Goal: Information Seeking & Learning: Learn about a topic

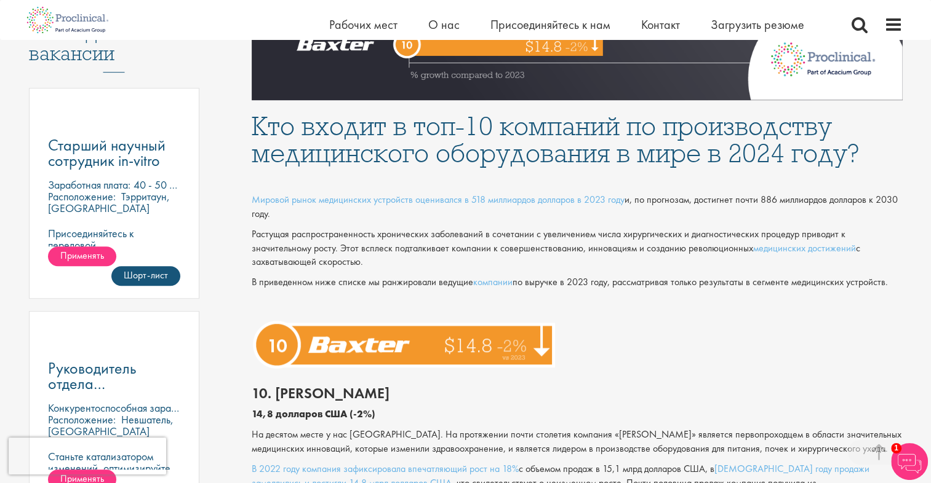
scroll to position [923, 0]
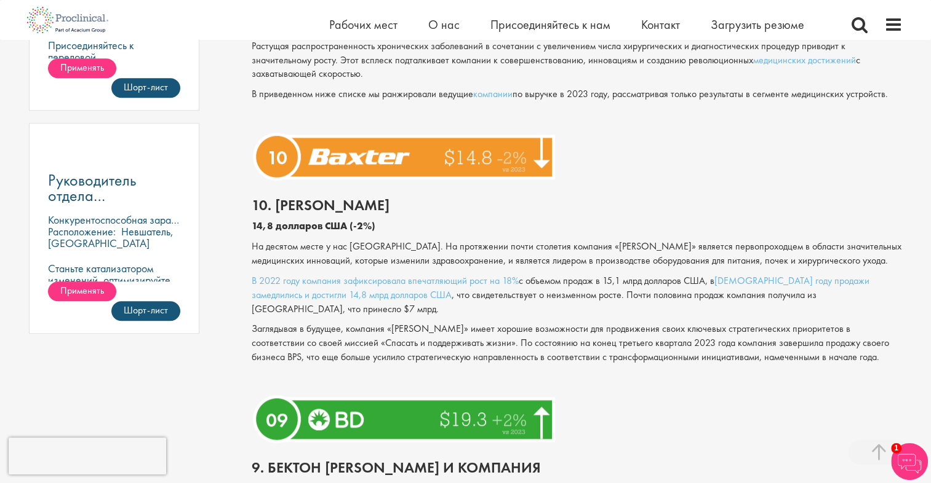
click at [664, 250] on p "На десятом месте у нас [GEOGRAPHIC_DATA]. На протяжении почти столетия компания…" at bounding box center [577, 254] width 651 height 28
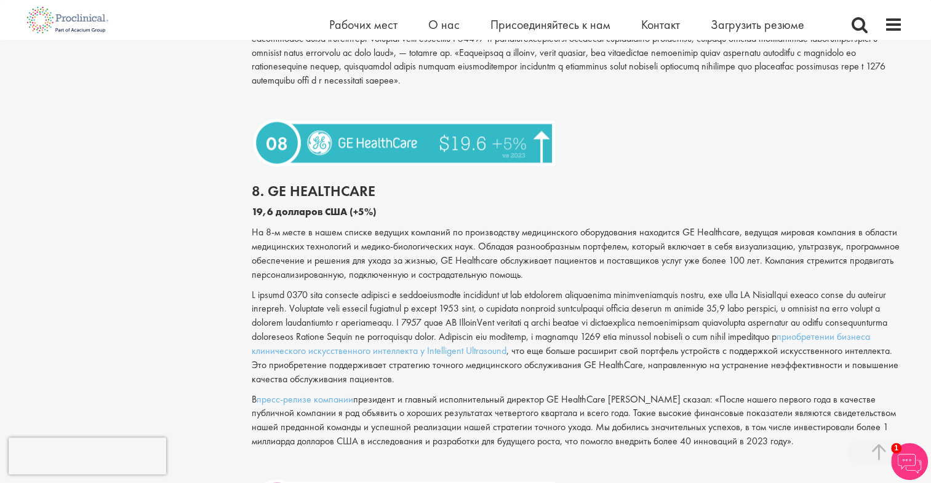
scroll to position [1538, 0]
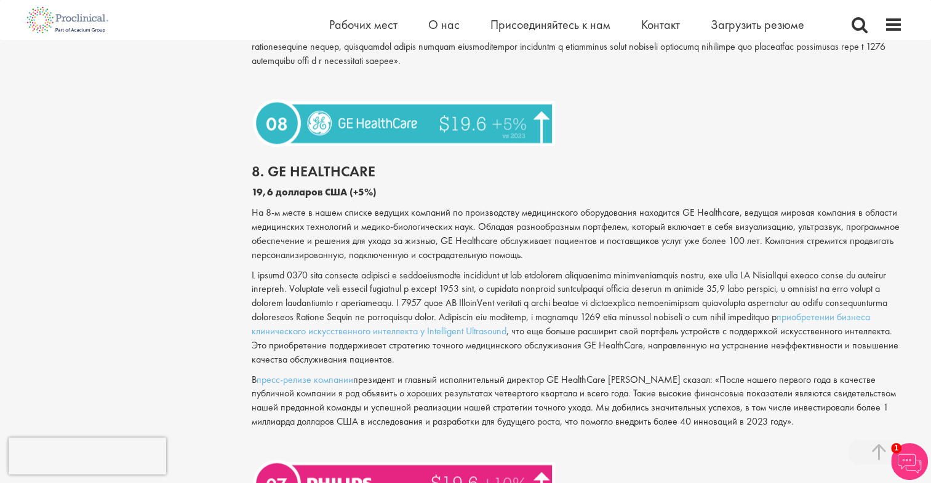
click at [643, 269] on p "приобретении бизнеса клинического искусственного интеллекта у Intelligent Ultra…" at bounding box center [577, 318] width 651 height 98
click at [721, 277] on p "приобретении бизнеса клинического искусственного интеллекта у Intelligent Ultra…" at bounding box center [577, 318] width 651 height 98
click at [725, 375] on p "В пресс-релизе компании президент и главный исполнительный директор GE HealthCa…" at bounding box center [577, 401] width 651 height 56
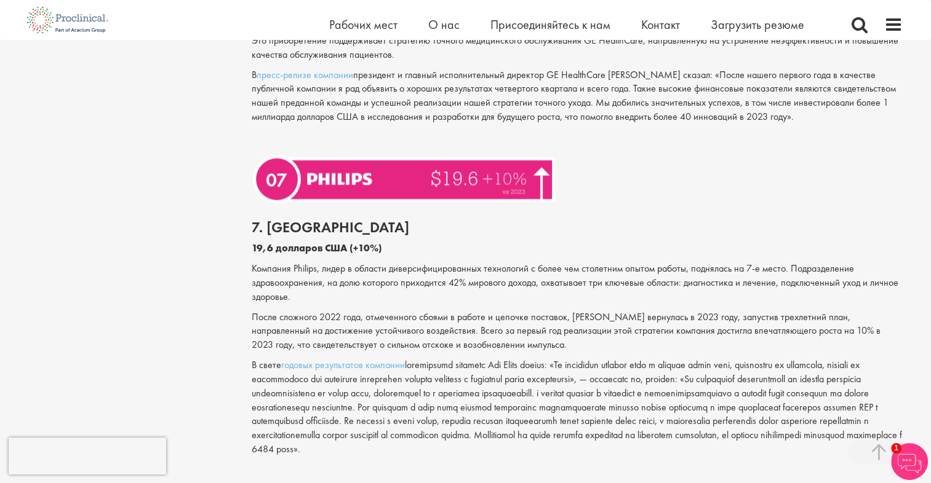
scroll to position [1907, 0]
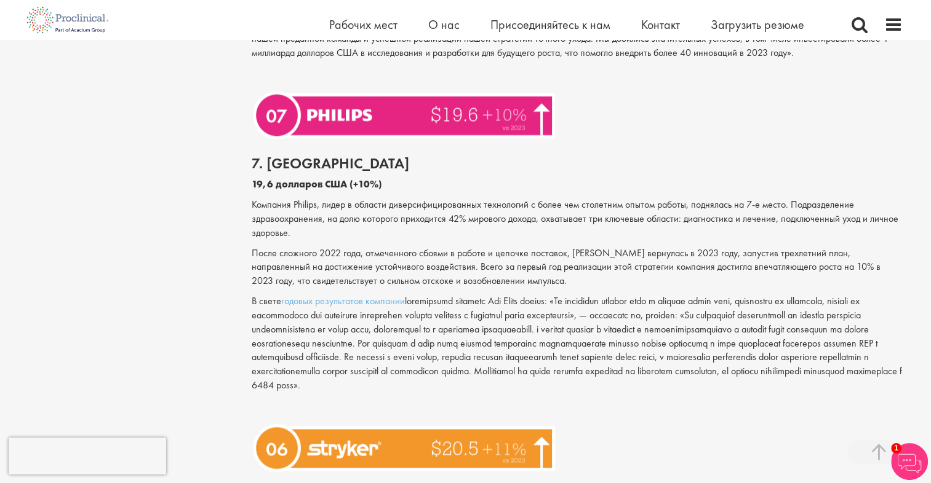
click at [888, 300] on p "В свете годовых результатов компании" at bounding box center [577, 344] width 651 height 98
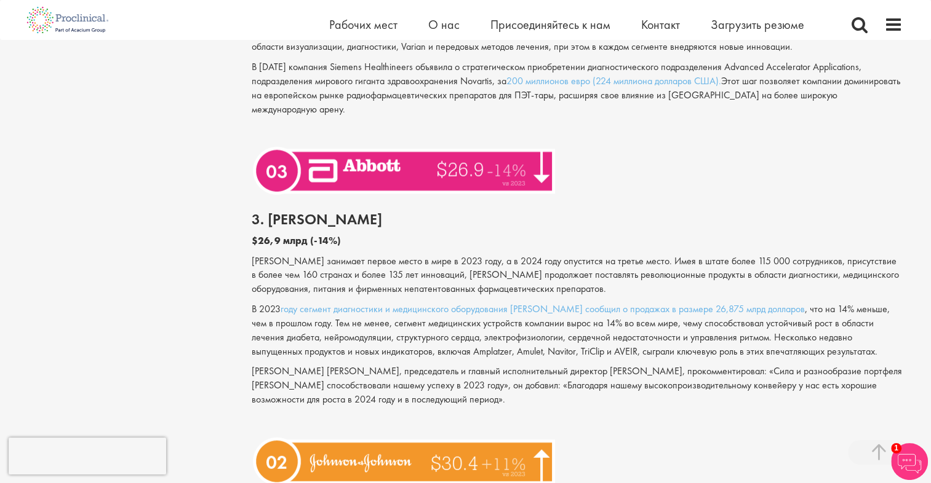
scroll to position [3075, 0]
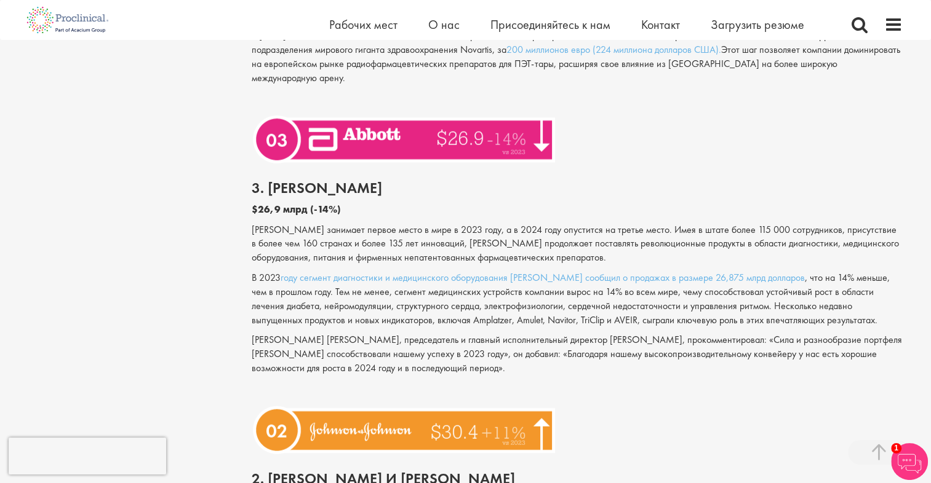
click at [695, 255] on p "[PERSON_NAME] занимает первое место в мире в 2023 году, а в 2024 году опустится…" at bounding box center [577, 244] width 651 height 42
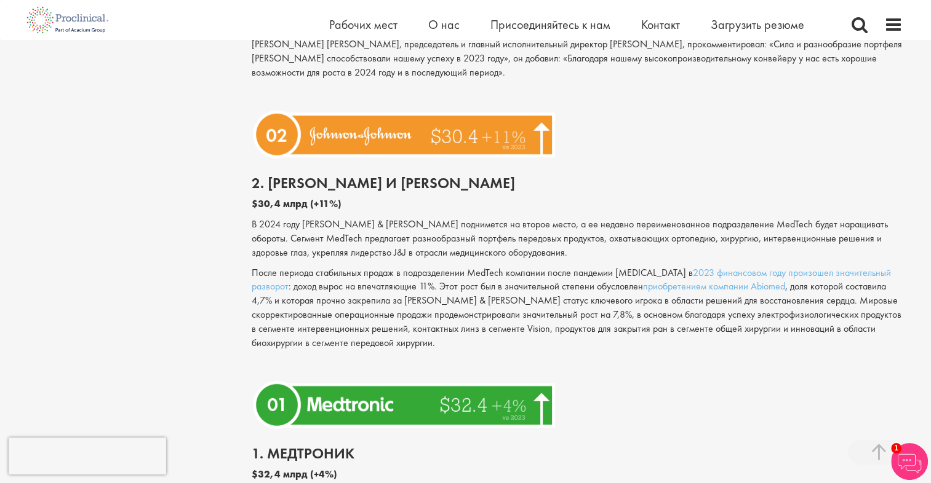
scroll to position [3383, 0]
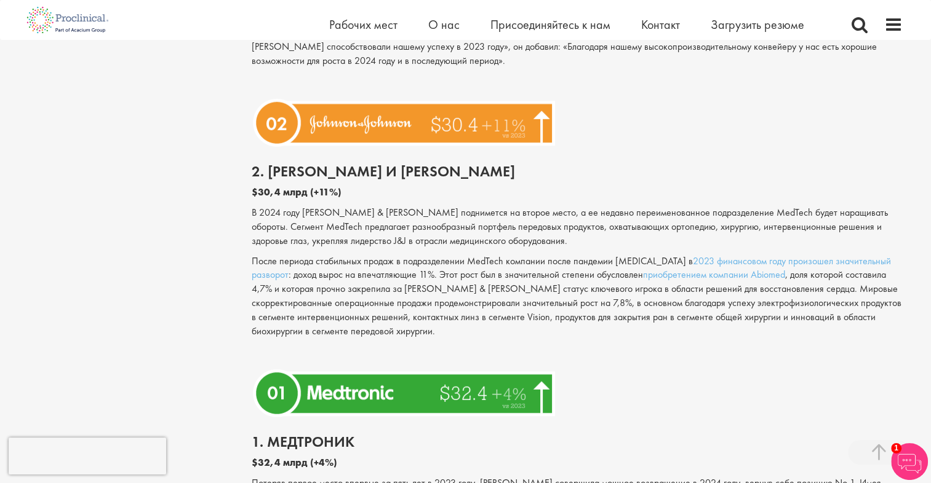
click at [648, 369] on div at bounding box center [576, 393] width 669 height 57
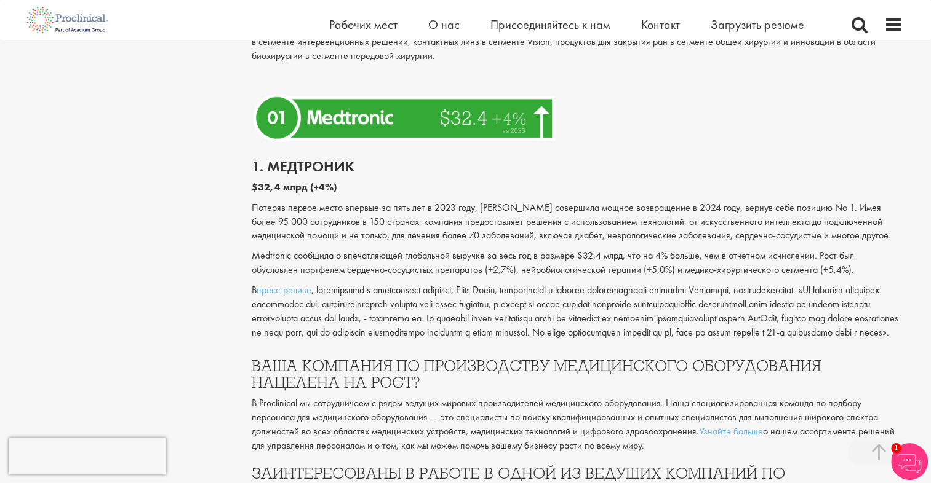
scroll to position [3690, 0]
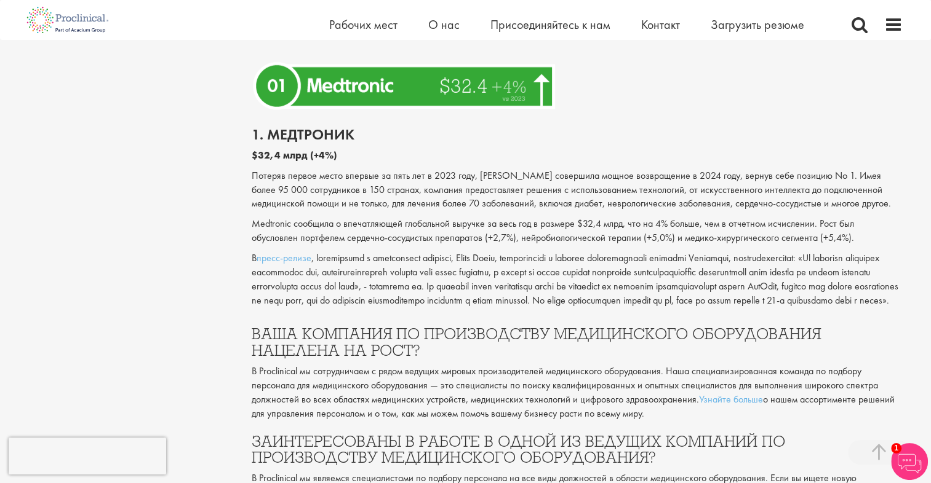
click at [598, 287] on p "В пресс-релизе" at bounding box center [577, 280] width 651 height 56
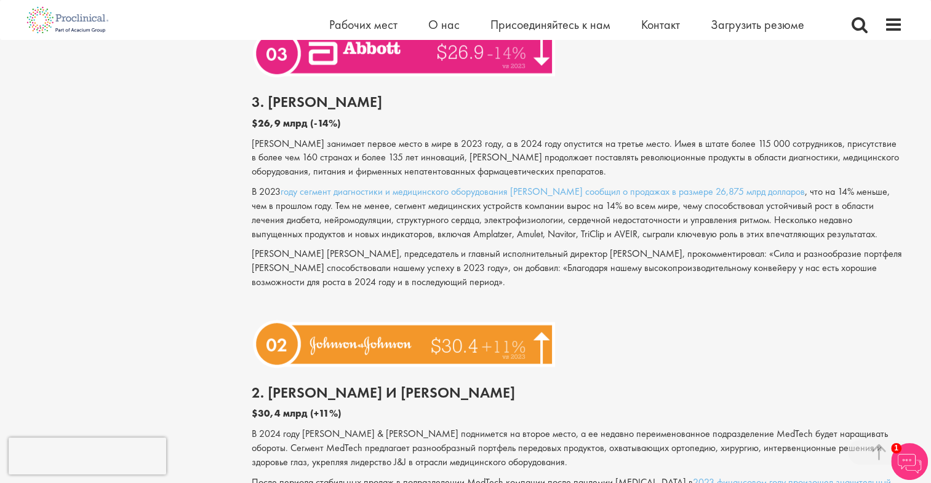
scroll to position [3137, 0]
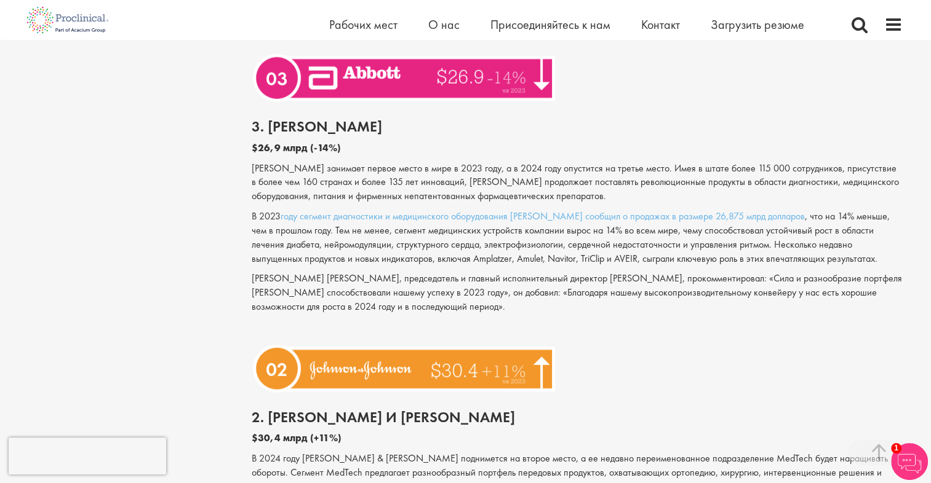
click at [496, 194] on p "[PERSON_NAME] занимает первое место в мире в 2023 году, а в 2024 году опустится…" at bounding box center [577, 183] width 651 height 42
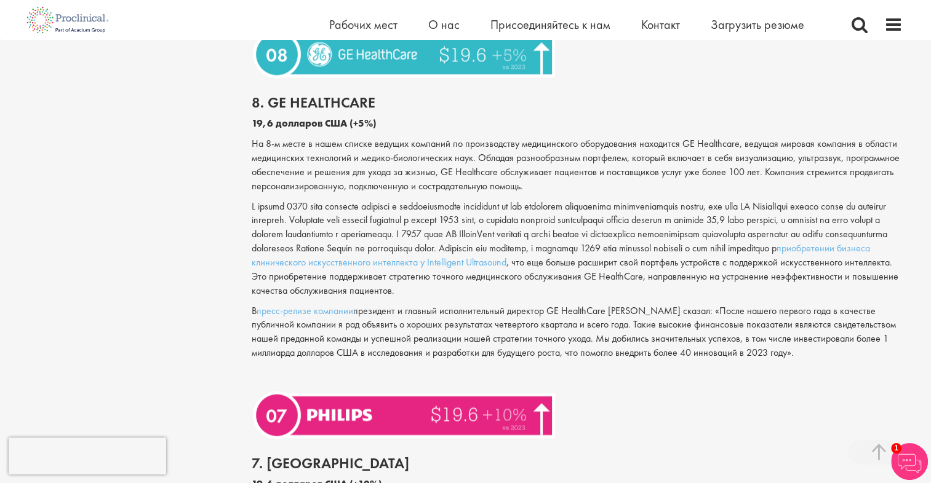
scroll to position [1599, 0]
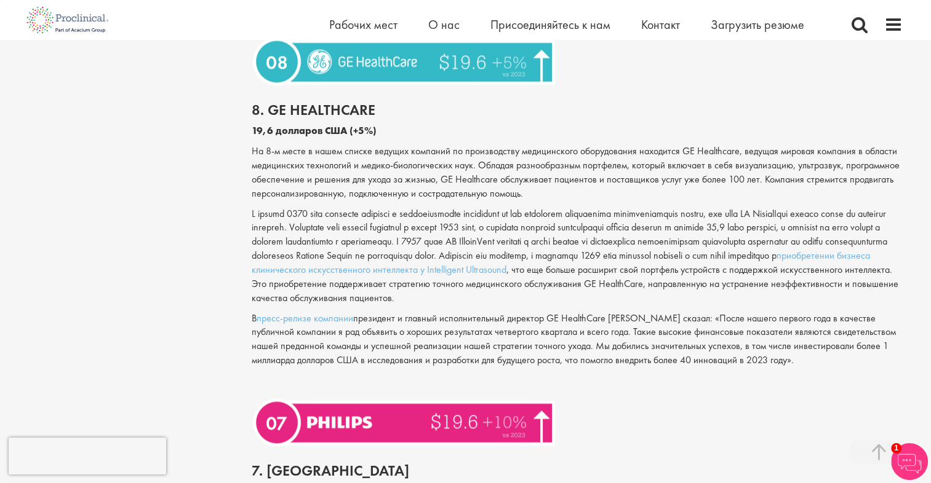
click at [481, 208] on p "приобретении бизнеса клинического искусственного интеллекта у Intelligent Ultra…" at bounding box center [577, 256] width 651 height 98
drag, startPoint x: 375, startPoint y: 88, endPoint x: 269, endPoint y: 106, distance: 107.3
click at [269, 106] on div "8. GE HealthCare 19,6 долларов США (+5%) На 8-м месте в нашем списке ведущих ко…" at bounding box center [576, 242] width 669 height 304
drag, startPoint x: 269, startPoint y: 106, endPoint x: 370, endPoint y: 92, distance: 102.4
click at [370, 102] on h2 "8. GE HealthCare" at bounding box center [577, 110] width 651 height 16
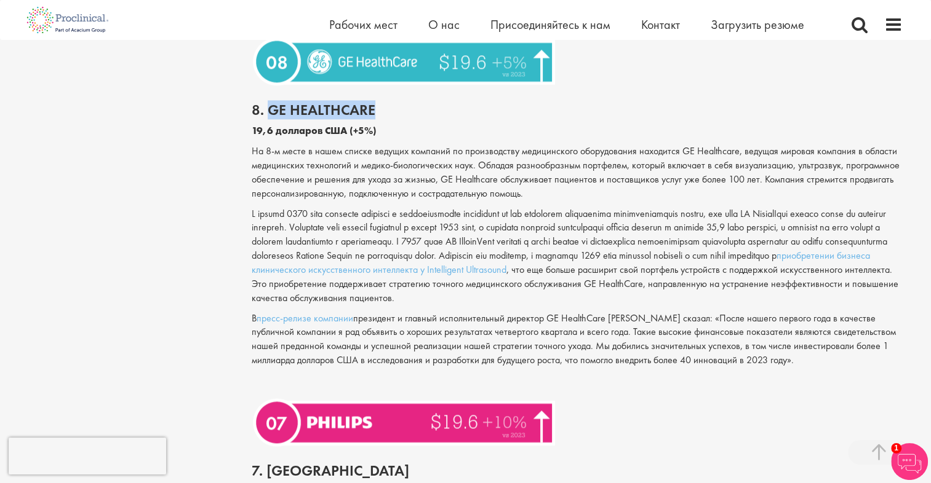
copy h2 "GE HealthCare"
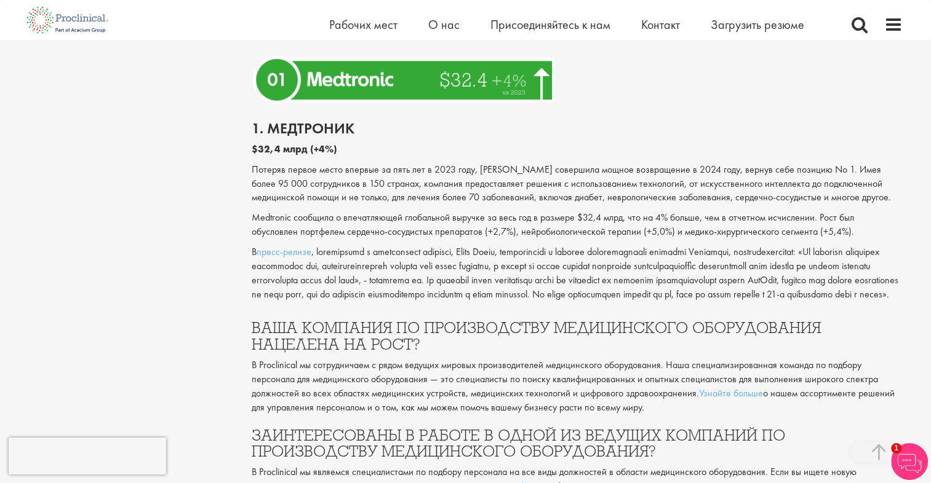
scroll to position [3690, 0]
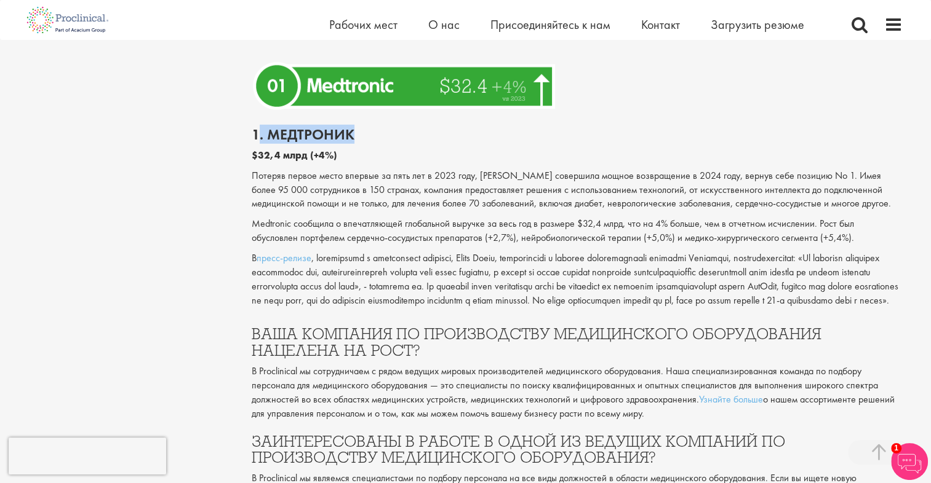
drag, startPoint x: 357, startPoint y: 134, endPoint x: 259, endPoint y: 133, distance: 97.8
click at [259, 133] on h2 "1. Медтроник" at bounding box center [577, 135] width 651 height 16
copy h2 ". Медтроник"
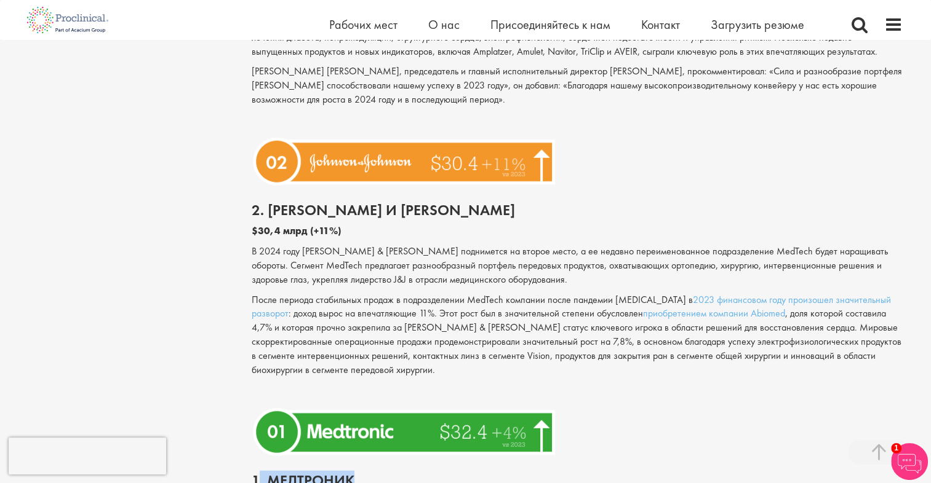
scroll to position [3260, 0]
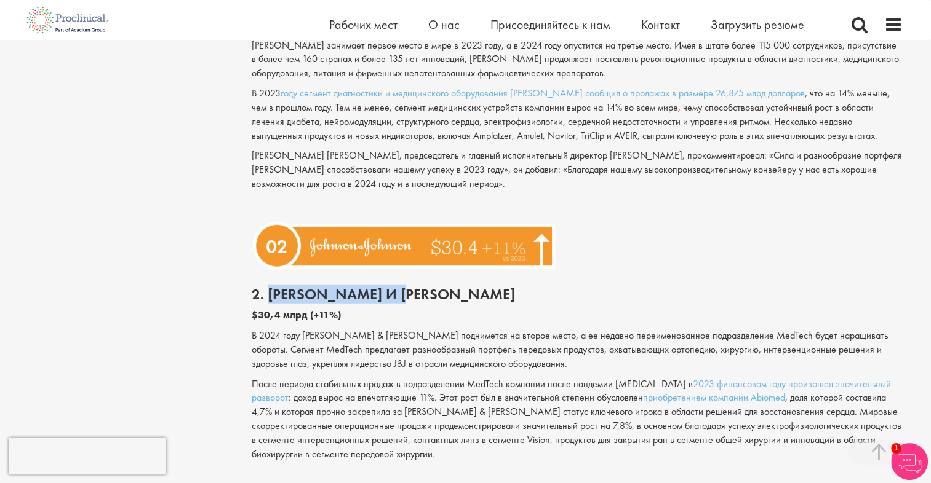
drag, startPoint x: 459, startPoint y: 298, endPoint x: 271, endPoint y: 289, distance: 187.8
click at [271, 289] on h2 "2. [PERSON_NAME] и [PERSON_NAME]" at bounding box center [577, 295] width 651 height 16
copy h2 "[PERSON_NAME] и [PERSON_NAME]"
click at [496, 153] on p "[PERSON_NAME] [PERSON_NAME], председатель и главный исполнительный директор [PE…" at bounding box center [577, 170] width 651 height 42
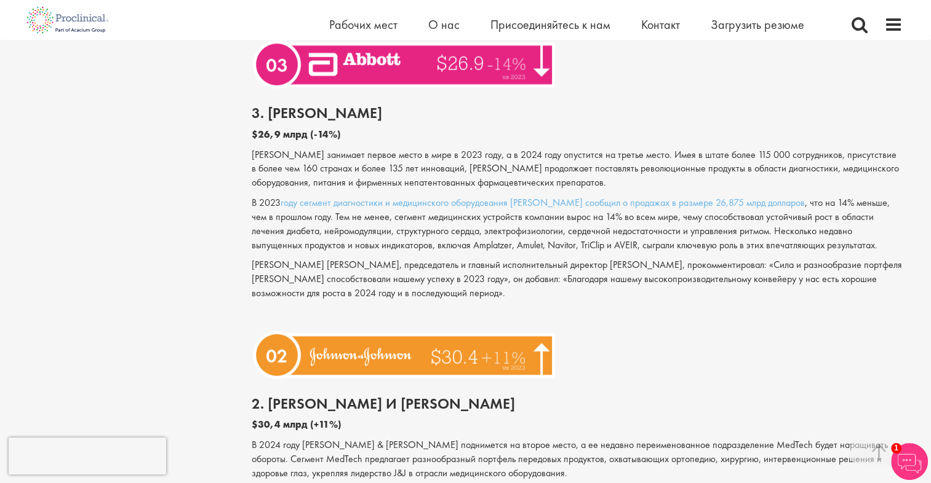
scroll to position [3137, 0]
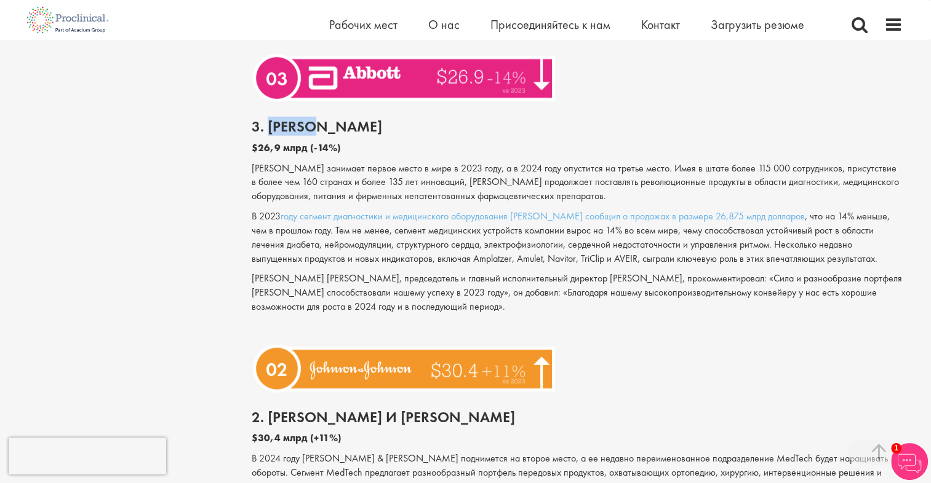
drag, startPoint x: 344, startPoint y: 125, endPoint x: 267, endPoint y: 133, distance: 77.8
click at [267, 133] on h2 "3. [PERSON_NAME]" at bounding box center [577, 127] width 651 height 16
copy h2 "[PERSON_NAME]"
